Goal: Find specific page/section: Find specific page/section

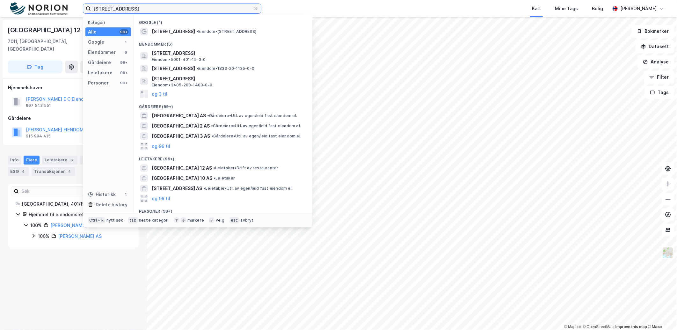
click at [133, 7] on input "[STREET_ADDRESS]" at bounding box center [172, 9] width 163 height 10
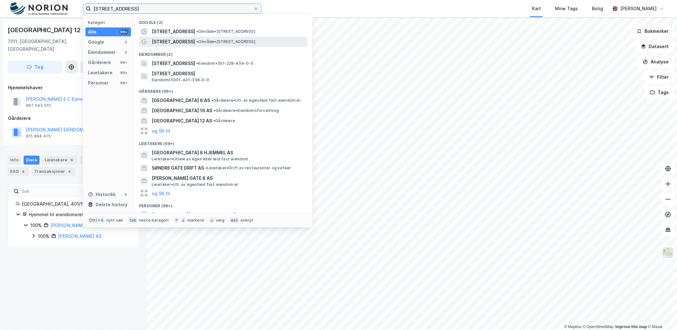
type input "[STREET_ADDRESS]"
click at [182, 38] on div "[STREET_ADDRESS] • Område • [STREET_ADDRESS]" at bounding box center [229, 42] width 154 height 8
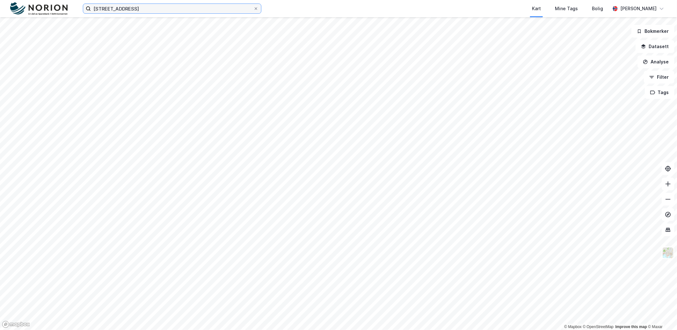
click at [152, 10] on input "[STREET_ADDRESS]" at bounding box center [172, 9] width 163 height 10
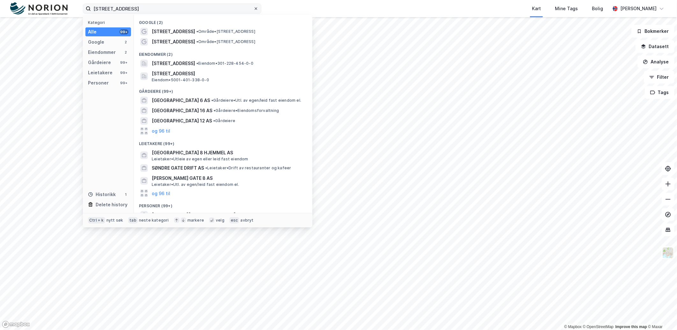
click at [254, 10] on icon at bounding box center [256, 9] width 4 height 4
click at [254, 10] on input "[STREET_ADDRESS]" at bounding box center [172, 9] width 163 height 10
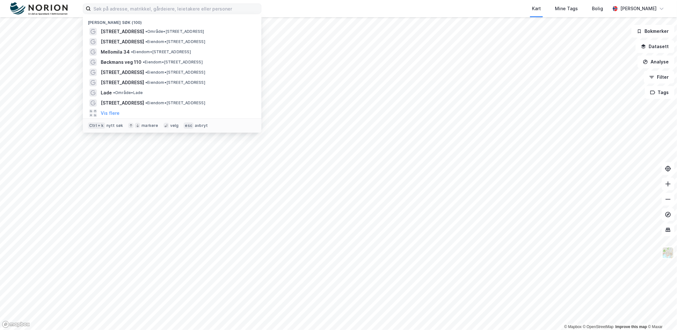
click at [292, 7] on div "Kart Mine Tags Bolig" at bounding box center [451, 8] width 318 height 17
